Goal: Information Seeking & Learning: Learn about a topic

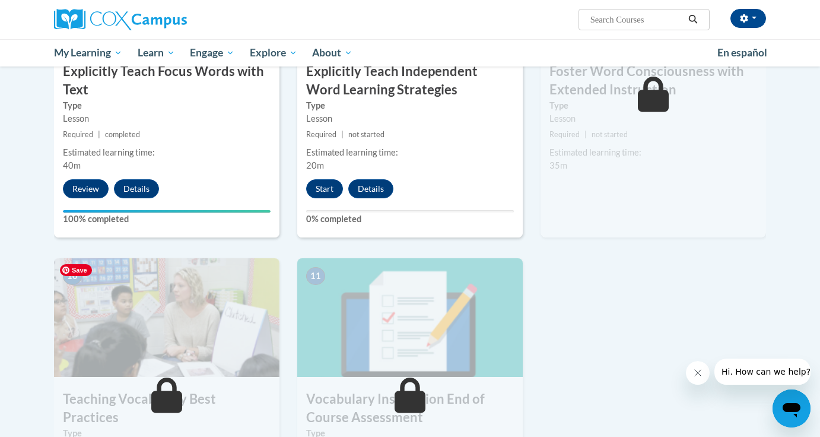
scroll to position [1037, 0]
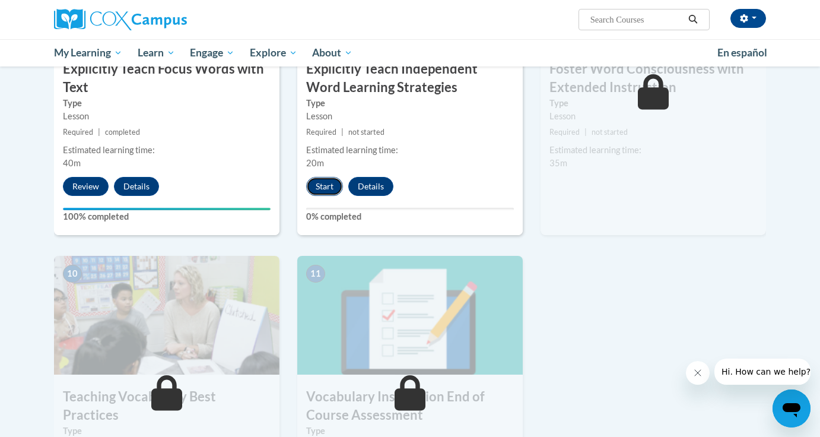
click at [325, 184] on button "Start" at bounding box center [324, 186] width 37 height 19
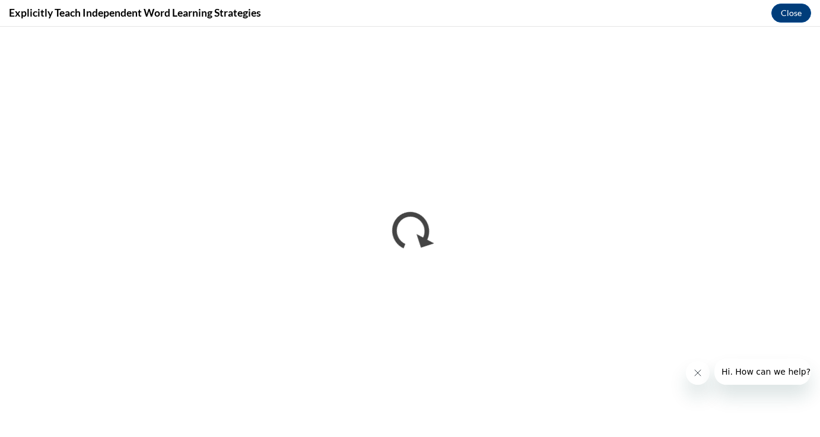
scroll to position [0, 0]
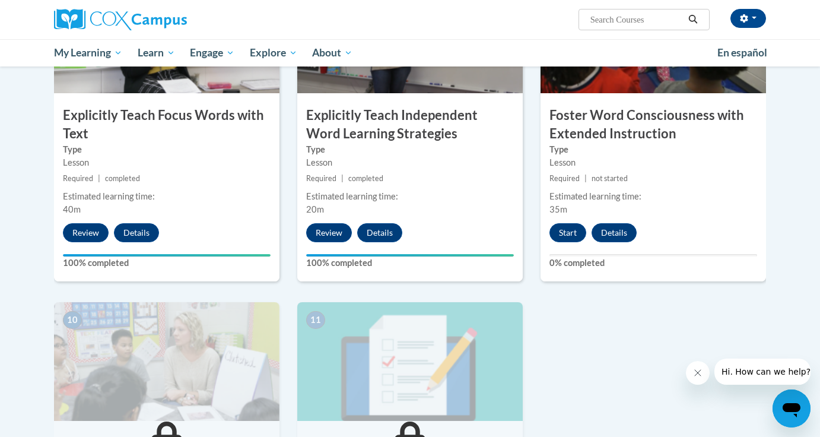
scroll to position [1030, 0]
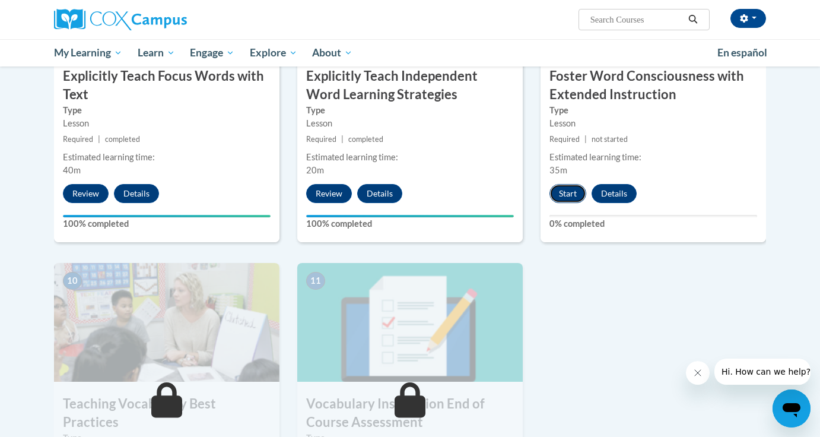
click at [558, 193] on button "Start" at bounding box center [568, 193] width 37 height 19
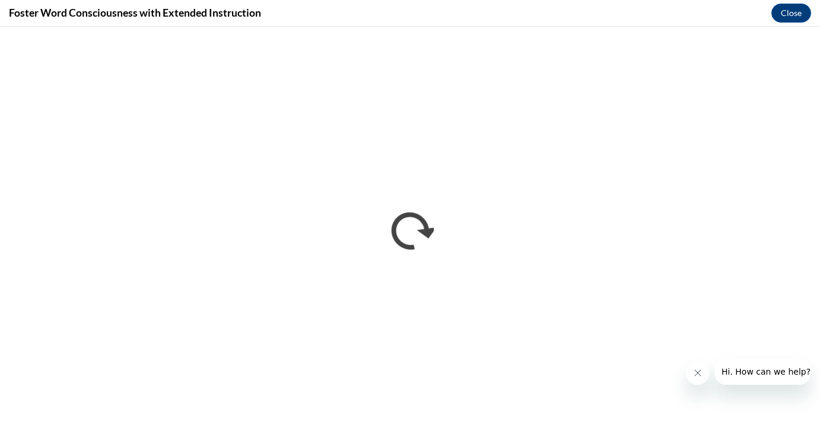
scroll to position [0, 0]
